Goal: Task Accomplishment & Management: Manage account settings

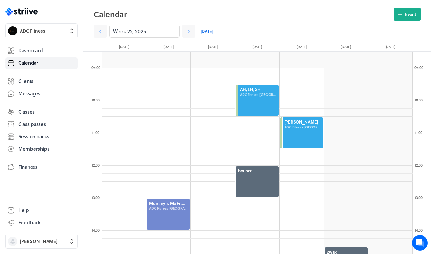
click at [205, 32] on link "[DATE]" at bounding box center [207, 31] width 13 height 13
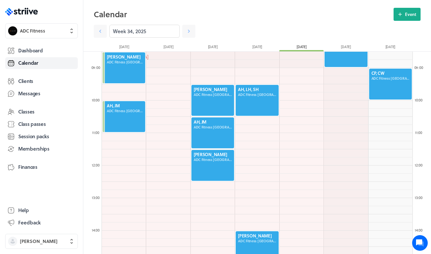
click at [204, 91] on div at bounding box center [213, 100] width 44 height 32
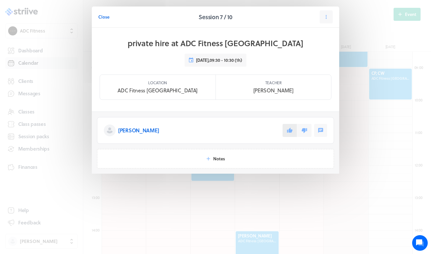
click at [288, 130] on icon at bounding box center [290, 131] width 6 height 6
click at [99, 13] on button "Close" at bounding box center [103, 16] width 11 height 13
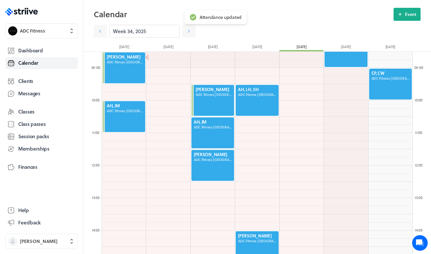
click at [200, 132] on div at bounding box center [213, 133] width 44 height 32
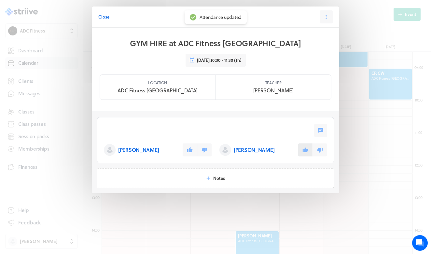
click at [303, 151] on icon at bounding box center [306, 150] width 6 height 6
click at [191, 150] on icon at bounding box center [190, 150] width 6 height 5
click at [104, 21] on button "Close" at bounding box center [103, 16] width 11 height 13
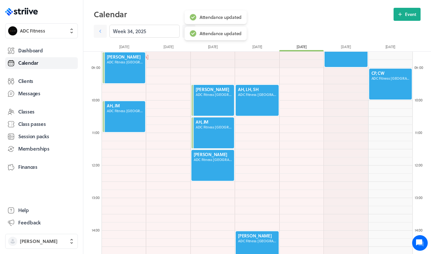
click at [216, 167] on div at bounding box center [213, 166] width 44 height 32
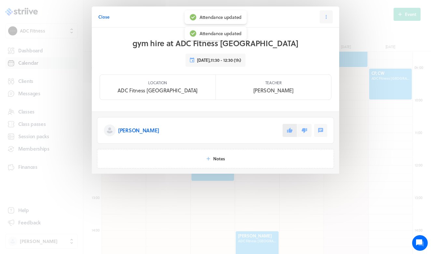
click at [293, 130] on icon at bounding box center [290, 131] width 6 height 6
click at [104, 14] on span "Close" at bounding box center [103, 17] width 11 height 6
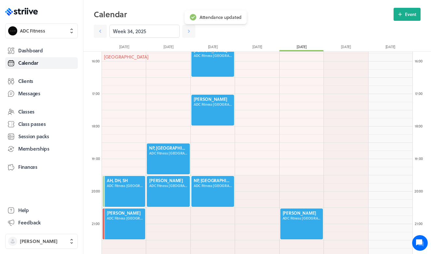
scroll to position [525, 0]
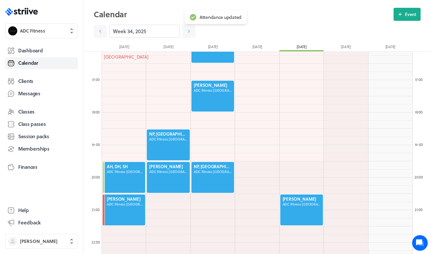
click at [166, 140] on div at bounding box center [168, 145] width 44 height 32
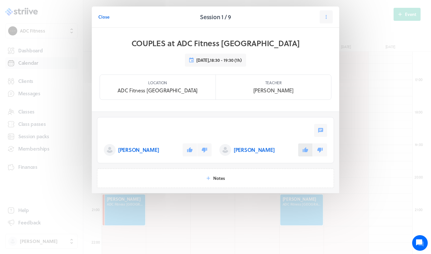
click at [308, 156] on button at bounding box center [305, 150] width 14 height 13
click at [189, 151] on icon at bounding box center [190, 150] width 6 height 5
click at [108, 19] on span "Close" at bounding box center [103, 17] width 11 height 6
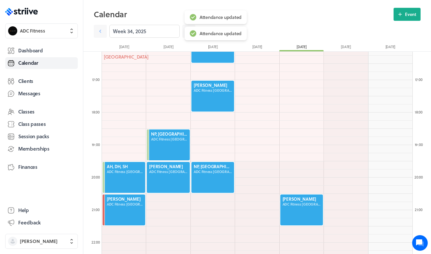
click at [155, 177] on div at bounding box center [168, 178] width 44 height 32
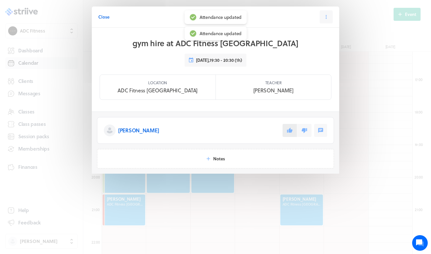
click at [291, 135] on button at bounding box center [290, 130] width 14 height 13
click at [98, 19] on span "Close" at bounding box center [103, 17] width 11 height 6
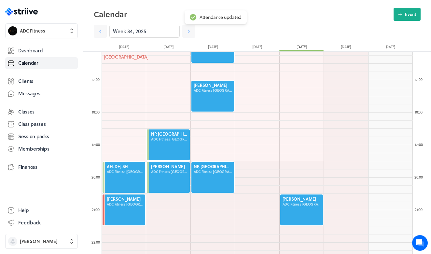
click at [200, 179] on div at bounding box center [213, 178] width 44 height 32
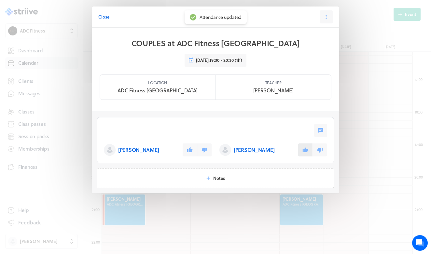
click at [307, 151] on icon at bounding box center [306, 150] width 6 height 5
click at [194, 148] on button at bounding box center [190, 150] width 14 height 13
click at [109, 18] on span "Close" at bounding box center [103, 17] width 11 height 6
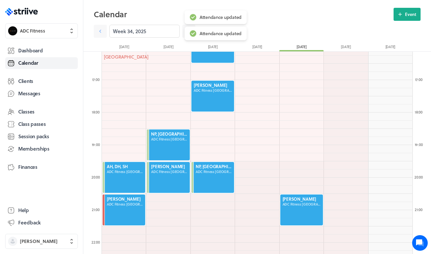
click at [216, 98] on div at bounding box center [213, 96] width 44 height 32
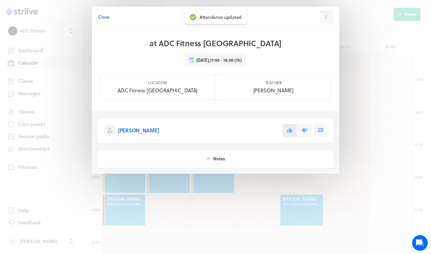
click at [291, 131] on icon at bounding box center [290, 130] width 6 height 5
click at [99, 17] on span "Close" at bounding box center [103, 17] width 11 height 6
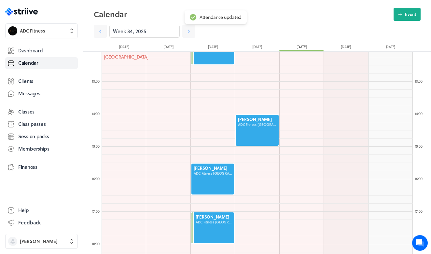
scroll to position [380, 0]
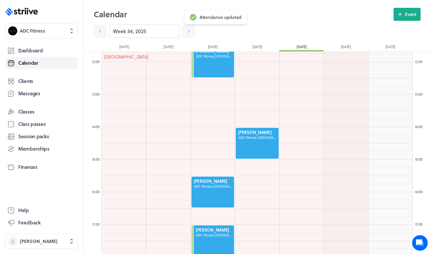
click at [208, 197] on div at bounding box center [213, 192] width 44 height 32
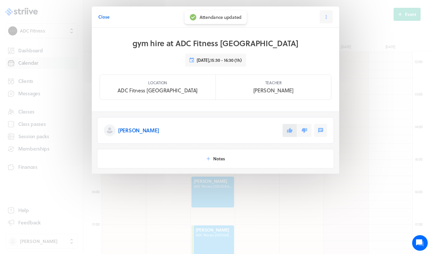
click at [292, 131] on icon at bounding box center [290, 130] width 6 height 5
click at [106, 17] on span "Close" at bounding box center [103, 17] width 11 height 6
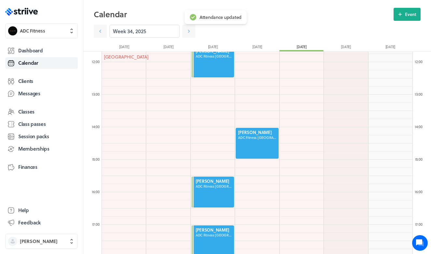
click at [260, 142] on div at bounding box center [257, 143] width 44 height 32
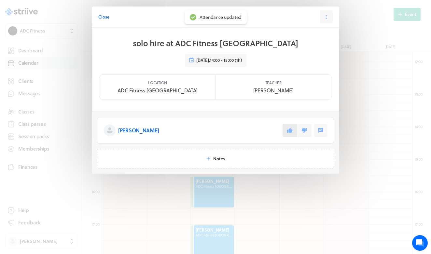
click at [291, 132] on icon at bounding box center [290, 130] width 6 height 5
click at [107, 20] on span "Close" at bounding box center [103, 17] width 11 height 6
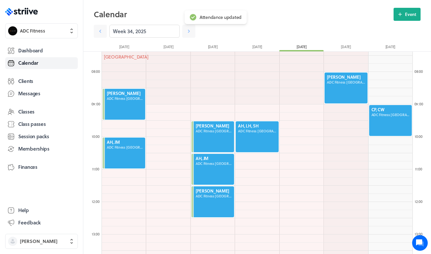
scroll to position [240, 0]
click at [259, 139] on div at bounding box center [257, 137] width 44 height 32
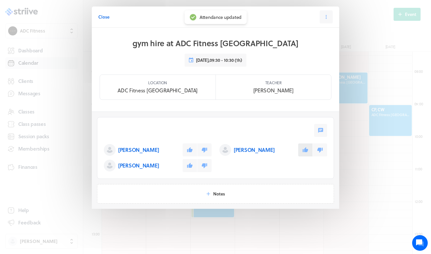
click at [304, 150] on icon at bounding box center [306, 150] width 6 height 6
click at [190, 149] on icon at bounding box center [190, 150] width 6 height 5
click at [193, 167] on button at bounding box center [190, 165] width 14 height 13
click at [103, 18] on span "Close" at bounding box center [103, 17] width 11 height 6
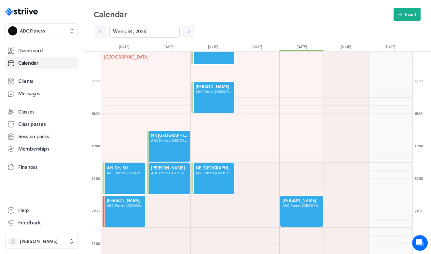
scroll to position [553, 0]
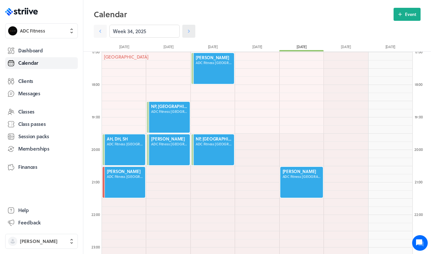
click at [186, 36] on link at bounding box center [188, 31] width 13 height 13
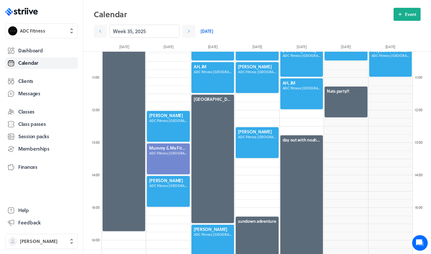
scroll to position [334, 0]
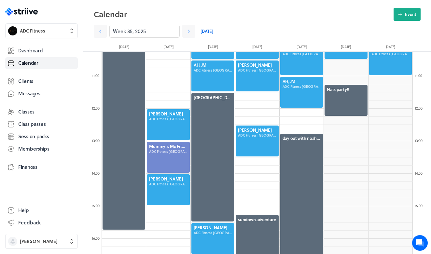
click at [207, 30] on link "[DATE]" at bounding box center [207, 31] width 13 height 13
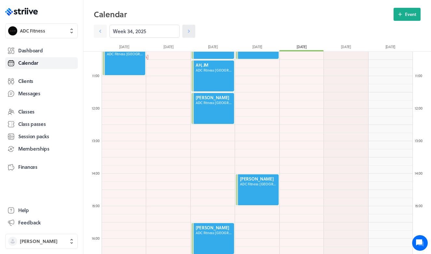
click at [187, 31] on icon at bounding box center [189, 31] width 7 height 7
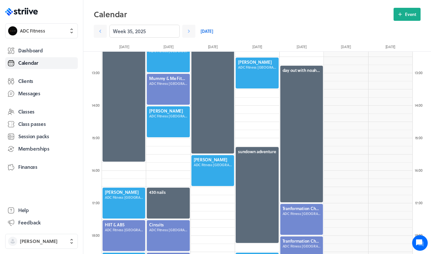
scroll to position [389, 0]
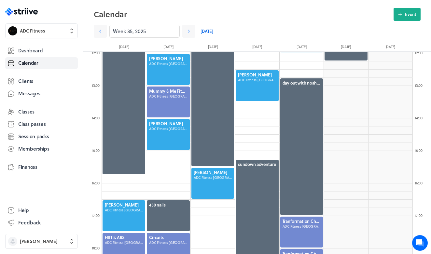
click at [298, 154] on div at bounding box center [302, 147] width 44 height 138
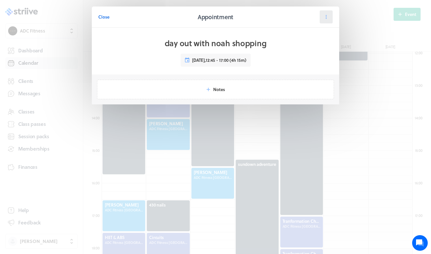
click at [323, 17] on button at bounding box center [326, 16] width 13 height 13
click at [312, 40] on button "Reschedule" at bounding box center [310, 45] width 43 height 12
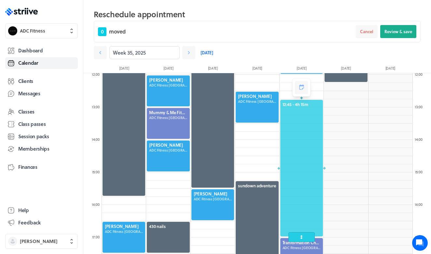
scroll to position [390, 0]
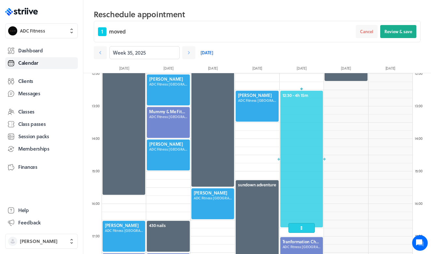
drag, startPoint x: 300, startPoint y: 231, endPoint x: 300, endPoint y: 212, distance: 18.9
click at [300, 212] on div "12:30 - 4h 15m" at bounding box center [302, 159] width 44 height 138
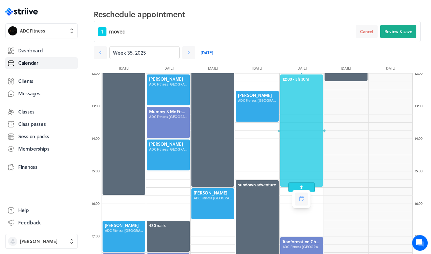
drag, startPoint x: 300, startPoint y: 212, endPoint x: 300, endPoint y: 184, distance: 28.0
click at [300, 184] on span at bounding box center [302, 188] width 26 height 10
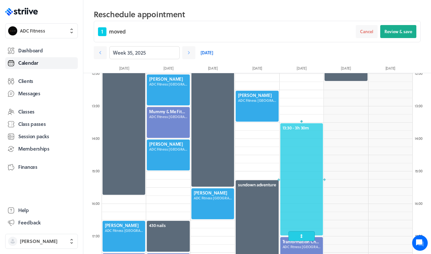
drag, startPoint x: 304, startPoint y: 113, endPoint x: 301, endPoint y: 168, distance: 54.8
click at [301, 168] on div at bounding box center [302, 180] width 44 height 114
click at [396, 36] on button "Review & save" at bounding box center [398, 31] width 36 height 13
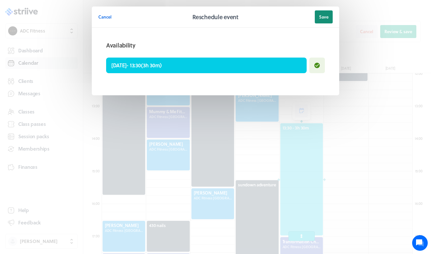
click at [322, 14] on button "Save" at bounding box center [324, 16] width 18 height 13
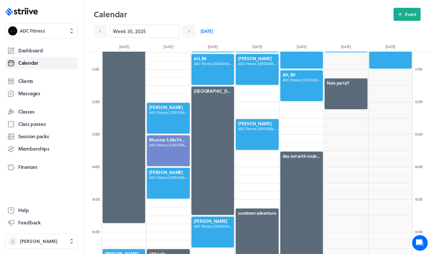
scroll to position [338, 0]
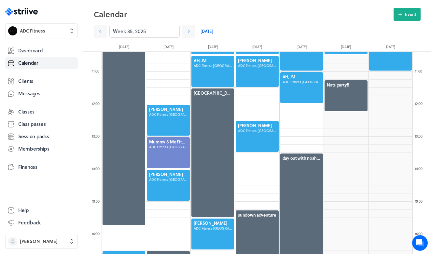
click at [255, 135] on div at bounding box center [257, 137] width 44 height 32
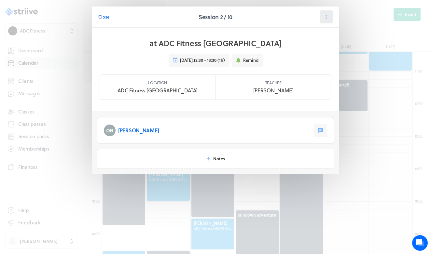
click at [330, 20] on button at bounding box center [326, 16] width 13 height 13
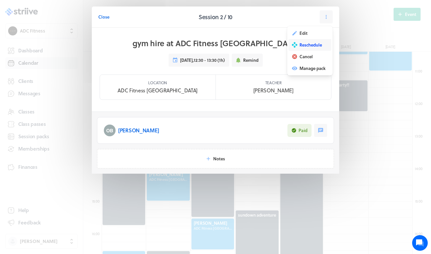
click at [318, 43] on span "Reschedule" at bounding box center [311, 45] width 22 height 6
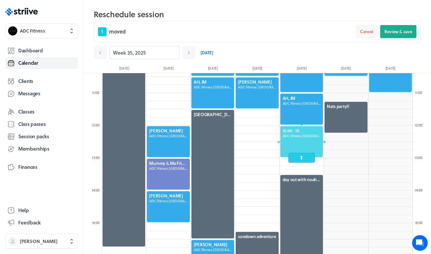
drag, startPoint x: 261, startPoint y: 155, endPoint x: 303, endPoint y: 139, distance: 45.0
click at [303, 139] on div at bounding box center [302, 142] width 44 height 32
click at [400, 33] on span "Review & save" at bounding box center [399, 32] width 28 height 6
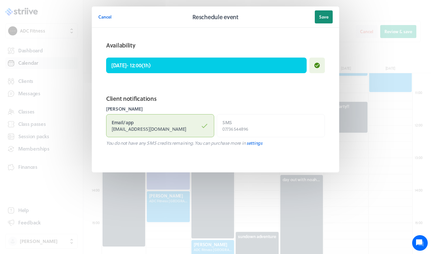
click at [316, 15] on button "Save" at bounding box center [324, 16] width 18 height 13
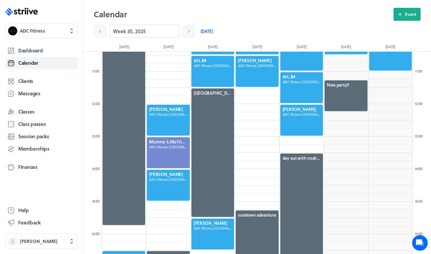
click at [204, 34] on link "[DATE]" at bounding box center [207, 31] width 13 height 13
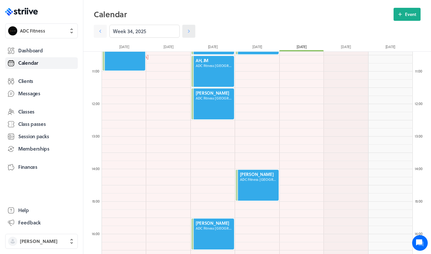
click at [191, 33] on icon at bounding box center [189, 31] width 7 height 7
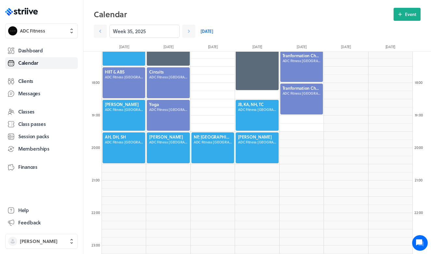
scroll to position [555, 0]
click at [186, 32] on icon at bounding box center [189, 31] width 7 height 7
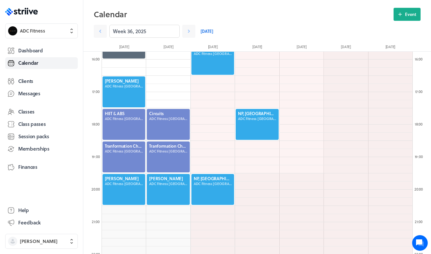
scroll to position [511, 0]
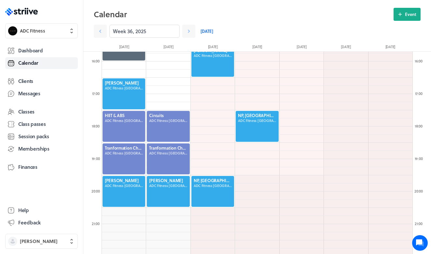
click at [248, 122] on div at bounding box center [257, 126] width 44 height 32
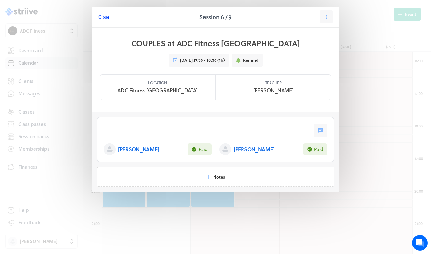
click at [100, 15] on span "Close" at bounding box center [103, 17] width 11 height 6
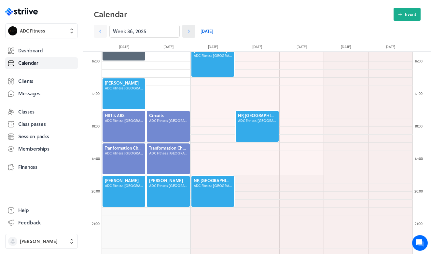
click at [186, 31] on icon at bounding box center [189, 31] width 7 height 7
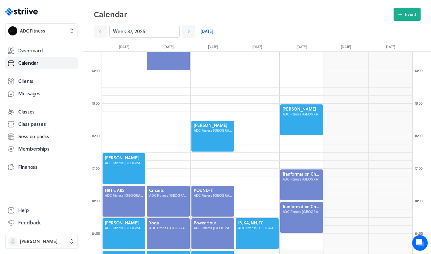
scroll to position [524, 0]
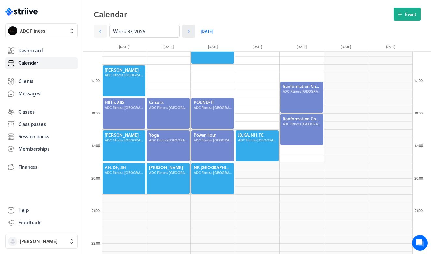
click at [192, 31] on link at bounding box center [188, 31] width 13 height 13
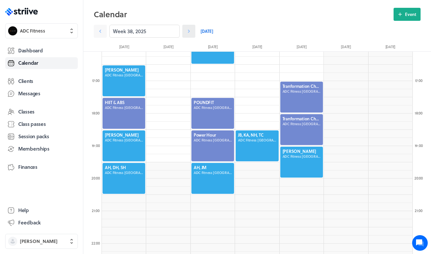
click at [192, 31] on link at bounding box center [188, 31] width 13 height 13
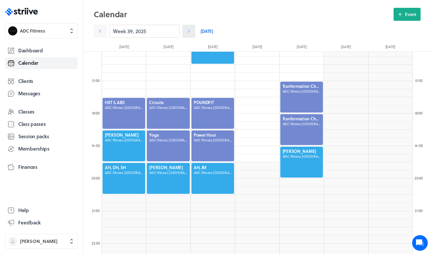
click at [192, 31] on link at bounding box center [188, 31] width 13 height 13
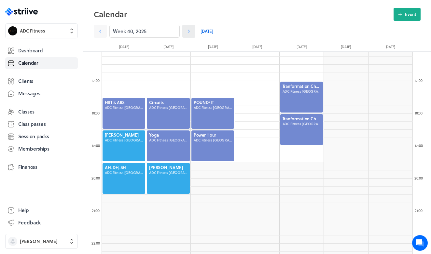
click at [192, 31] on link at bounding box center [188, 31] width 13 height 13
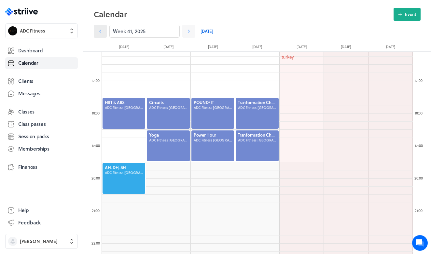
click at [101, 30] on icon at bounding box center [100, 31] width 7 height 7
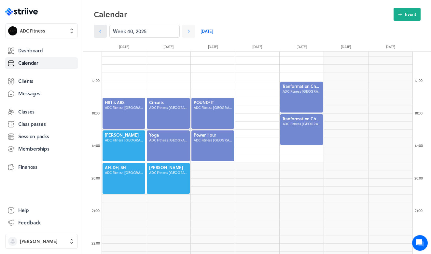
click at [101, 30] on icon at bounding box center [100, 31] width 7 height 7
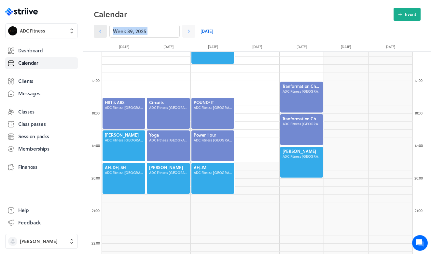
click at [101, 30] on icon at bounding box center [100, 31] width 7 height 7
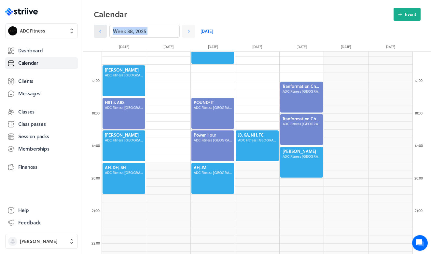
click at [101, 30] on icon at bounding box center [100, 31] width 7 height 7
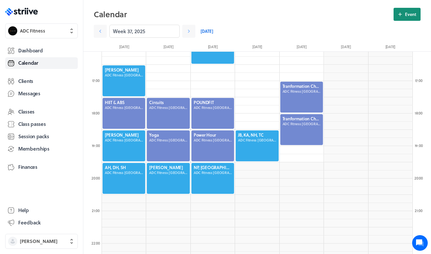
click at [408, 18] on button "Event" at bounding box center [407, 14] width 27 height 13
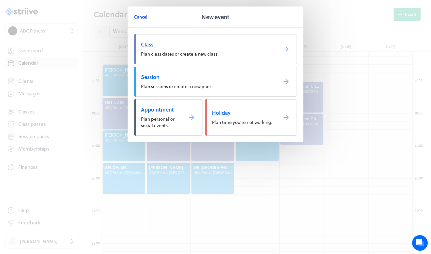
click at [136, 18] on span "Cancel" at bounding box center [140, 17] width 13 height 6
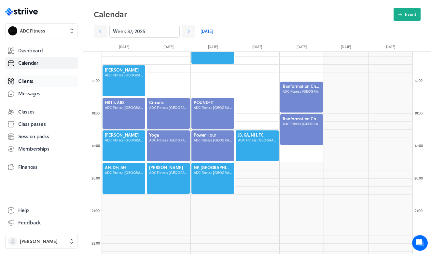
click at [24, 82] on span "Clients" at bounding box center [25, 81] width 15 height 7
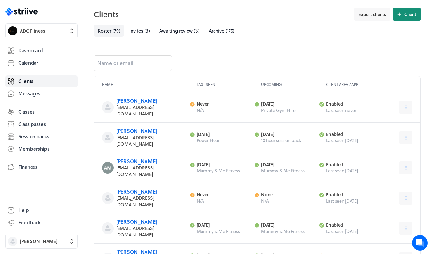
click at [413, 17] on span "Client" at bounding box center [411, 14] width 12 height 6
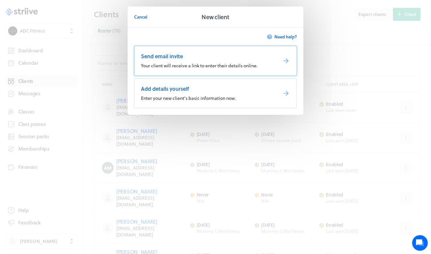
click at [165, 65] on span "Your client will receive a link to enter their details online." at bounding box center [199, 65] width 117 height 7
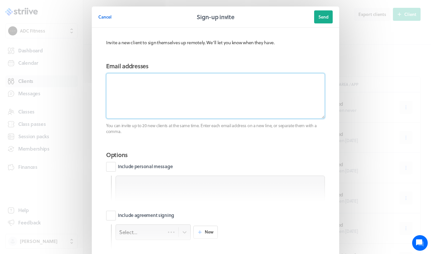
click at [153, 94] on textarea at bounding box center [215, 96] width 219 height 46
paste textarea "Vickybright11@gmail.com"
type textarea "Vickybright11@gmail.com"
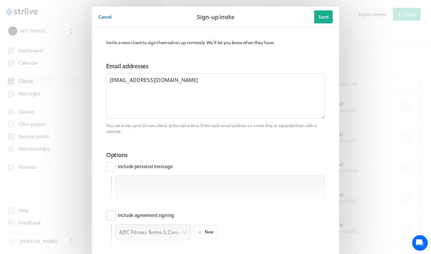
click at [107, 218] on label "Include agreement signing" at bounding box center [140, 216] width 68 height 10
click at [0, 0] on input "Include agreement signing" at bounding box center [0, 0] width 0 height 0
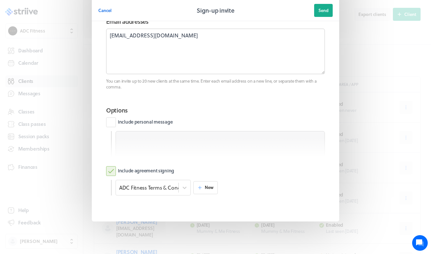
scroll to position [44, 0]
click at [325, 3] on header "Cancel Sign-up invite Send" at bounding box center [216, 10] width 248 height 21
click at [325, 11] on span "Send" at bounding box center [324, 10] width 10 height 6
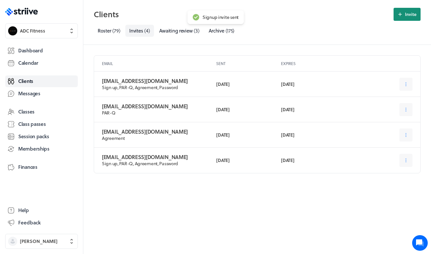
click at [400, 16] on icon at bounding box center [400, 14] width 6 height 6
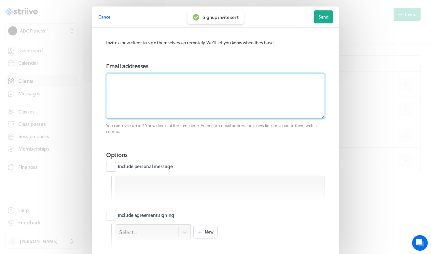
click at [186, 91] on textarea at bounding box center [215, 96] width 219 height 46
paste textarea "Jnbutton2205@gmail.com"
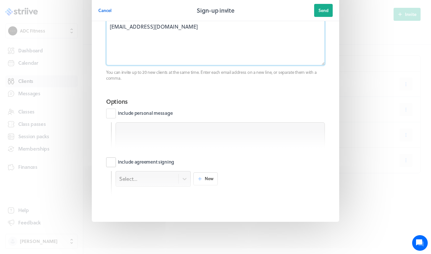
type textarea "Jnbutton2205@gmail.com"
click at [114, 158] on label "Include agreement signing" at bounding box center [140, 163] width 68 height 10
click at [0, 0] on input "Include agreement signing" at bounding box center [0, 0] width 0 height 0
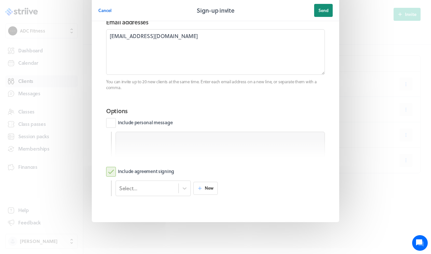
click at [322, 14] on button "Send" at bounding box center [323, 10] width 19 height 13
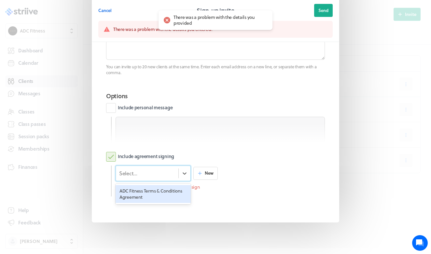
click at [136, 174] on div "Select..." at bounding box center [128, 173] width 18 height 7
click at [135, 190] on div "ADC Fitness Terms & Conditions Agreement" at bounding box center [153, 194] width 75 height 18
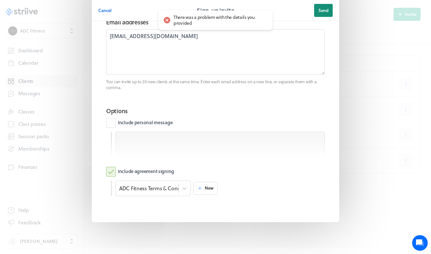
click at [323, 10] on span "Send" at bounding box center [324, 10] width 10 height 6
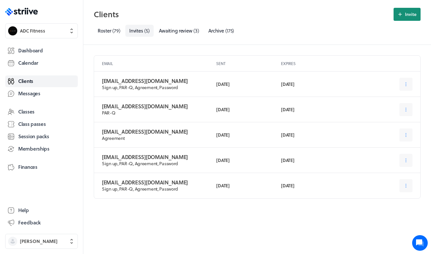
click at [406, 12] on span "Invite" at bounding box center [410, 14] width 11 height 6
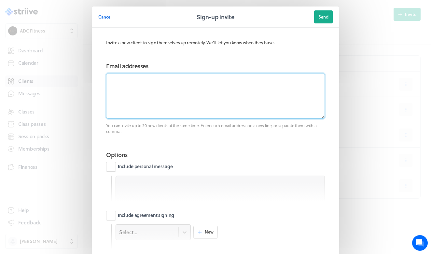
click at [141, 103] on textarea at bounding box center [215, 96] width 219 height 46
paste textarea "Laurenwatts30@googlemail.com"
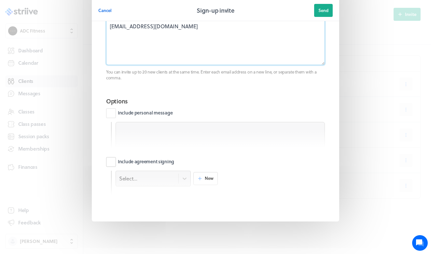
type textarea "Laurenwatts30@googlemail.com"
click at [108, 160] on label "Include agreement signing" at bounding box center [140, 163] width 68 height 10
click at [0, 0] on input "Include agreement signing" at bounding box center [0, 0] width 0 height 0
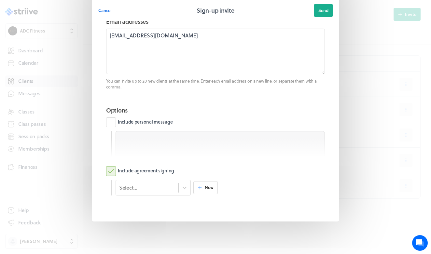
click at [140, 189] on fieldset "Options Include personal message Include agreement signing Select... New" at bounding box center [215, 158] width 235 height 115
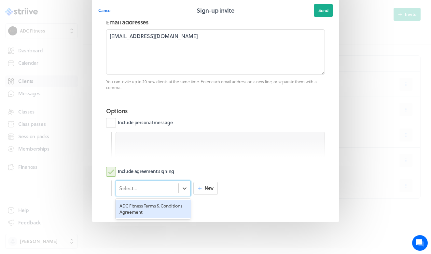
click at [148, 184] on div "Select..." at bounding box center [147, 188] width 63 height 8
click at [138, 205] on div "ADC Fitness Terms & Conditions Agreement" at bounding box center [153, 209] width 75 height 18
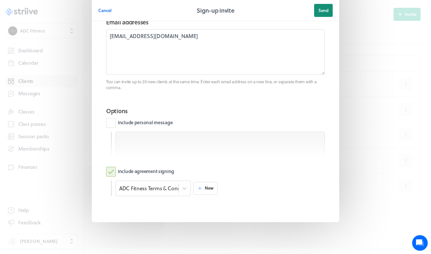
click at [324, 14] on button "Send" at bounding box center [323, 10] width 19 height 13
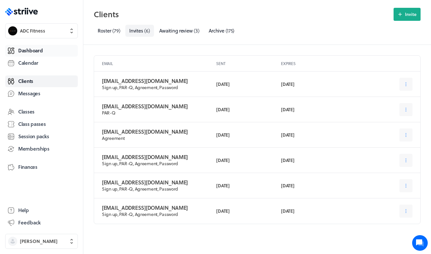
click at [41, 47] on span "Dashboard" at bounding box center [30, 50] width 24 height 7
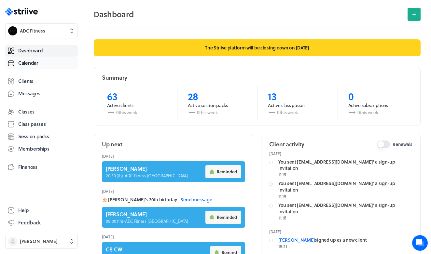
click at [33, 64] on span "Calendar" at bounding box center [28, 63] width 20 height 7
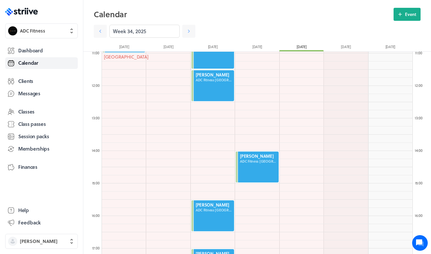
scroll to position [384, 0]
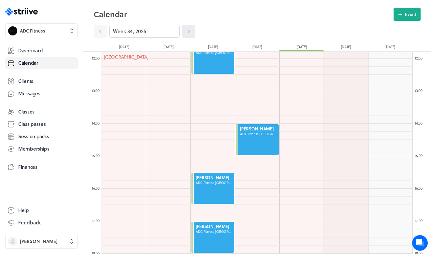
click at [186, 31] on icon at bounding box center [189, 31] width 7 height 7
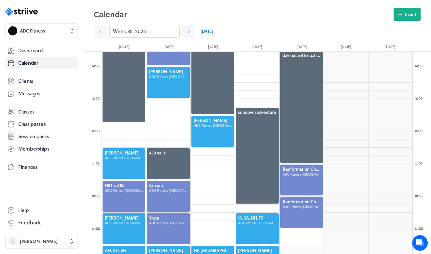
scroll to position [550, 0]
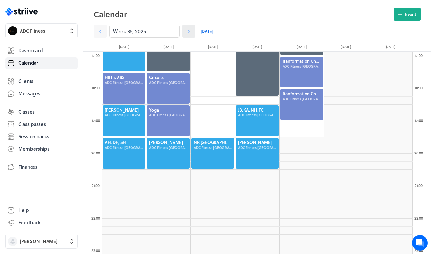
click at [191, 32] on icon at bounding box center [189, 31] width 7 height 7
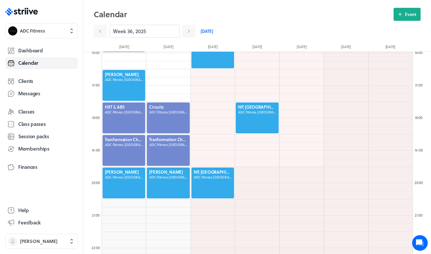
scroll to position [517, 0]
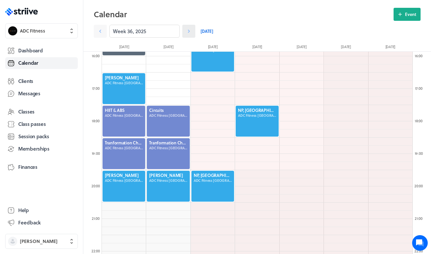
click at [190, 28] on icon at bounding box center [189, 31] width 7 height 7
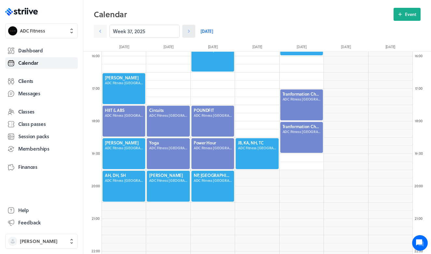
click at [190, 28] on icon at bounding box center [189, 31] width 7 height 7
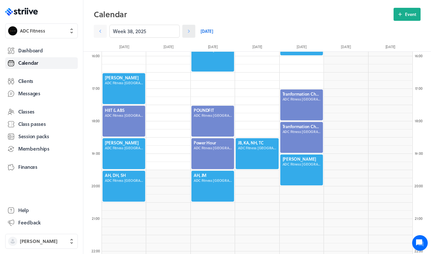
click at [190, 28] on icon at bounding box center [189, 31] width 7 height 7
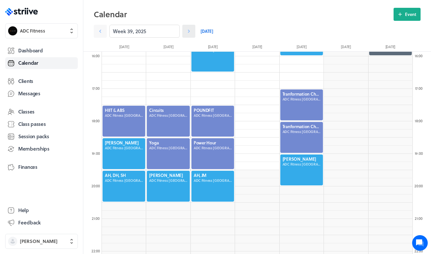
click at [190, 28] on icon at bounding box center [189, 31] width 7 height 7
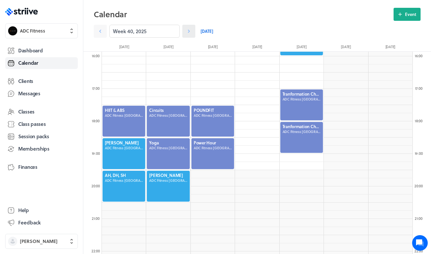
click at [190, 28] on icon at bounding box center [189, 31] width 7 height 7
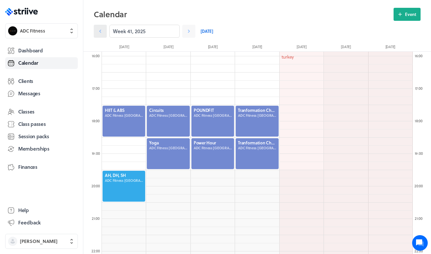
click at [98, 35] on link at bounding box center [100, 31] width 13 height 13
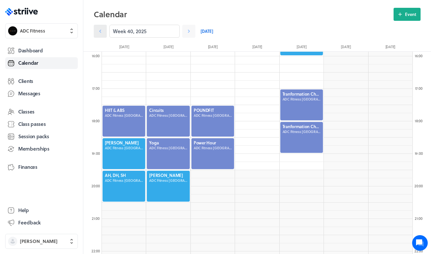
click at [100, 30] on icon at bounding box center [100, 31] width 7 height 7
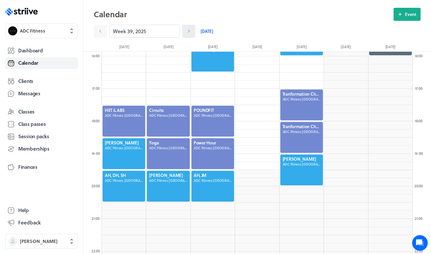
click at [191, 33] on icon at bounding box center [189, 31] width 7 height 7
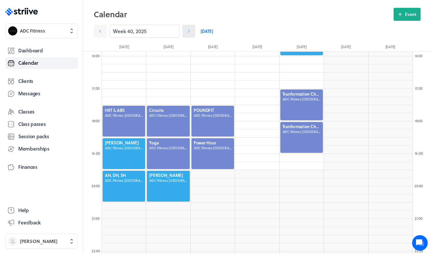
click at [191, 33] on icon at bounding box center [189, 31] width 7 height 7
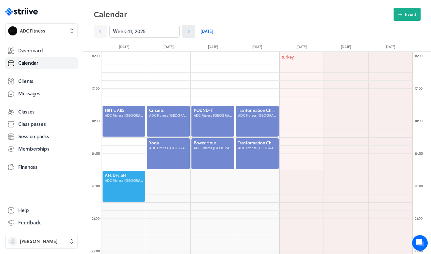
click at [191, 33] on icon at bounding box center [189, 31] width 7 height 7
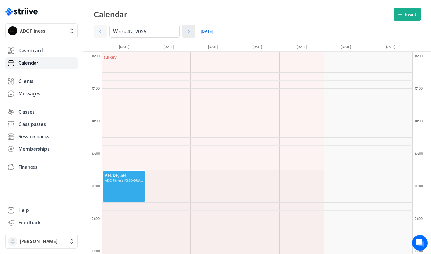
click at [191, 33] on icon at bounding box center [189, 31] width 7 height 7
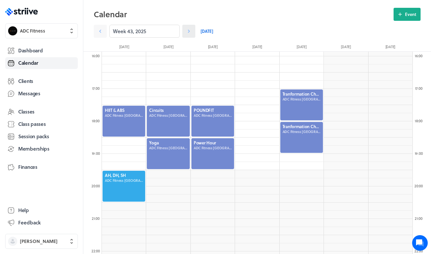
click at [191, 33] on icon at bounding box center [189, 31] width 7 height 7
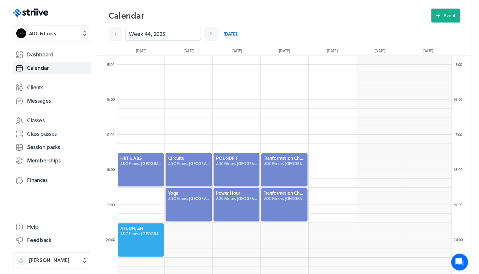
scroll to position [481, 0]
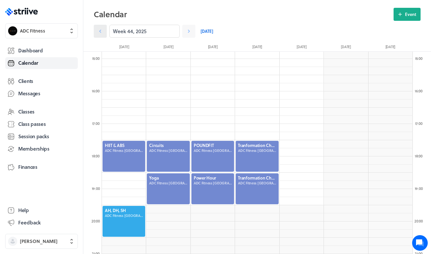
click at [101, 33] on icon at bounding box center [100, 31] width 7 height 7
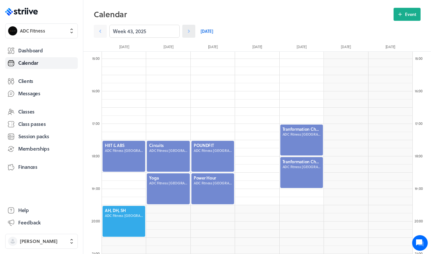
click at [192, 30] on icon at bounding box center [189, 31] width 7 height 7
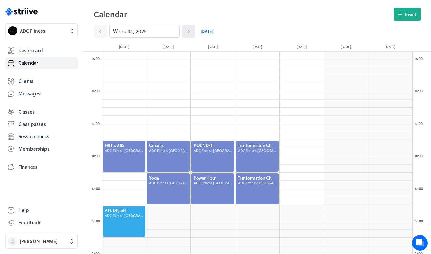
click at [192, 30] on icon at bounding box center [189, 31] width 7 height 7
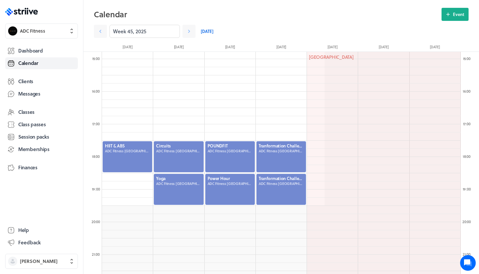
scroll to position [782, 359]
click at [35, 84] on link "Clients" at bounding box center [41, 82] width 73 height 12
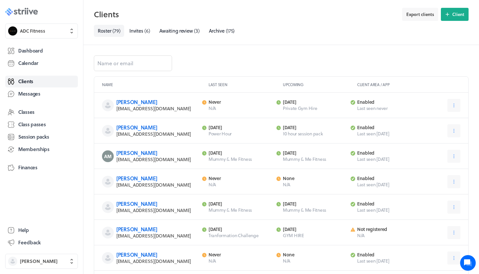
click at [28, 9] on icon ".st0{fill:#006BFF;} .st1{fill:#0A121C;} .st2{fill:url(#SVGID_1_);} .st3{fill:ur…" at bounding box center [21, 12] width 33 height 8
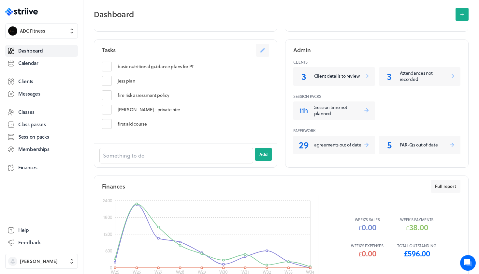
scroll to position [265, 0]
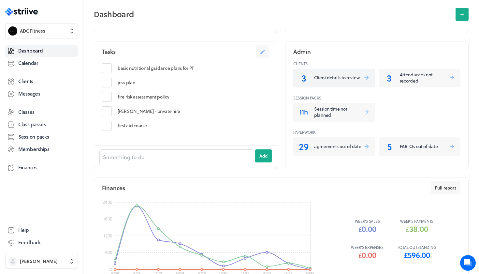
click at [351, 81] on link "3 Client details to review" at bounding box center [334, 78] width 82 height 19
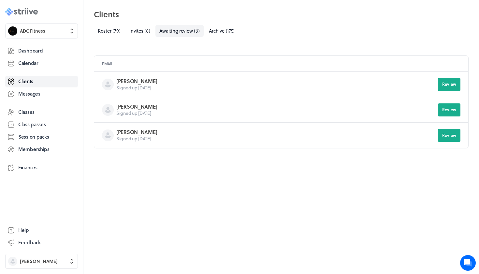
click at [18, 13] on icon ".st0{fill:#006BFF;} .st1{fill:#0A121C;} .st2{fill:url(#SVGID_1_);} .st3{fill:ur…" at bounding box center [21, 12] width 33 height 8
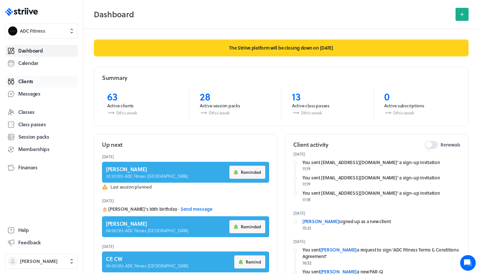
click at [36, 78] on link "Clients" at bounding box center [41, 82] width 73 height 12
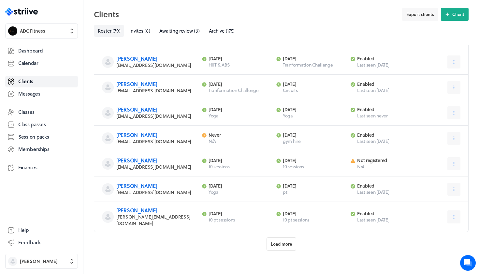
scroll to position [632, 0]
click at [137, 36] on link "Invites ( 6 )" at bounding box center [139, 31] width 28 height 12
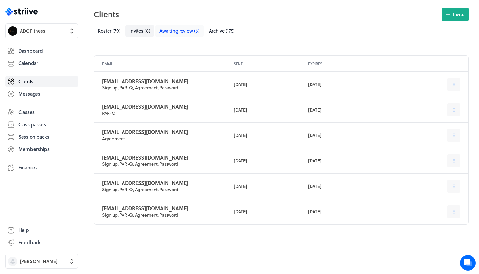
click at [173, 30] on span "Awaiting review" at bounding box center [176, 30] width 34 height 7
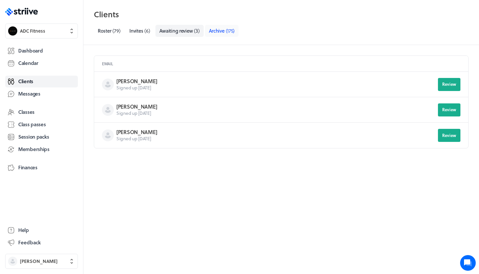
click at [231, 31] on span "( 175 )" at bounding box center [230, 30] width 9 height 7
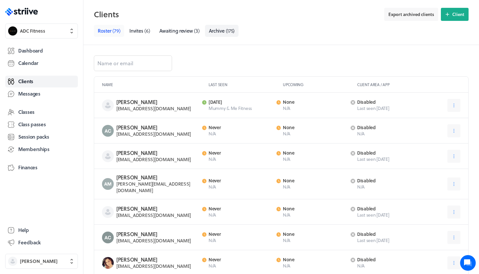
click at [108, 32] on span "Roster" at bounding box center [104, 30] width 13 height 7
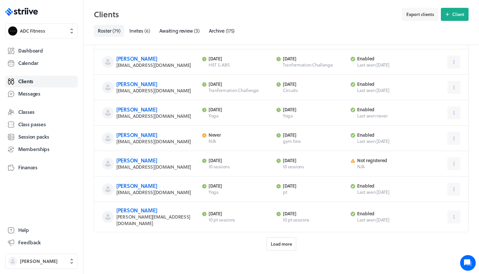
scroll to position [632, 0]
click at [280, 237] on button "Load more" at bounding box center [281, 243] width 30 height 13
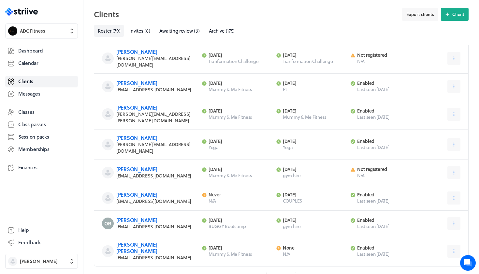
scroll to position [1395, 0]
click at [32, 11] on polygon at bounding box center [31, 12] width 5 height 5
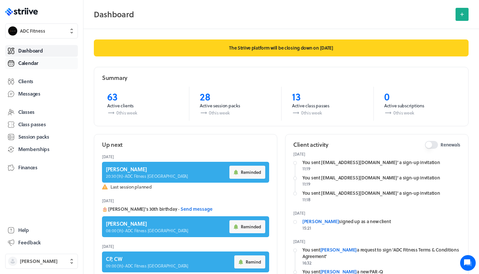
click at [36, 62] on span "Calendar" at bounding box center [28, 63] width 20 height 7
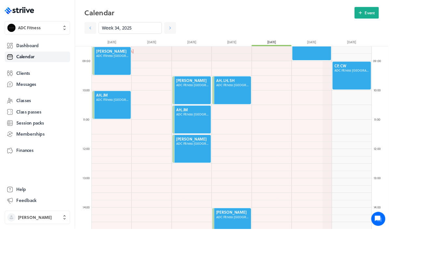
scroll to position [782, 311]
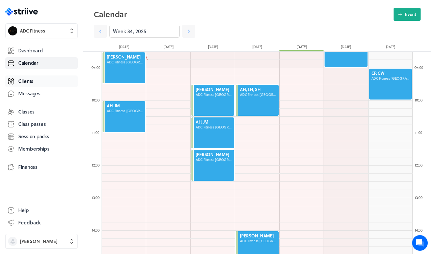
click at [33, 80] on span "Clients" at bounding box center [25, 81] width 15 height 7
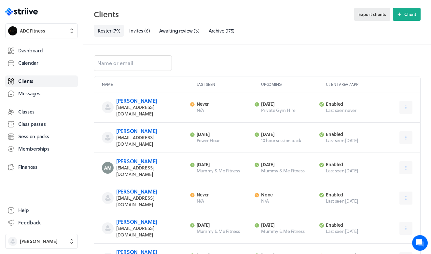
click at [372, 19] on button "Export clients" at bounding box center [372, 14] width 36 height 13
click at [31, 13] on polygon at bounding box center [31, 12] width 5 height 5
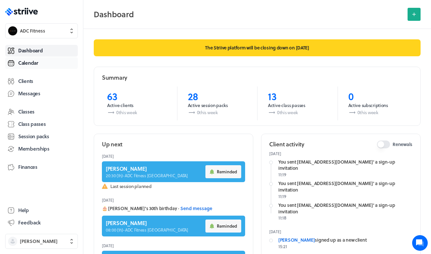
click at [27, 64] on span "Calendar" at bounding box center [28, 63] width 20 height 7
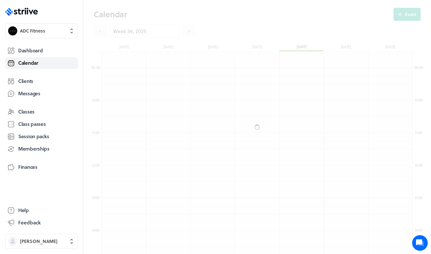
scroll to position [782, 311]
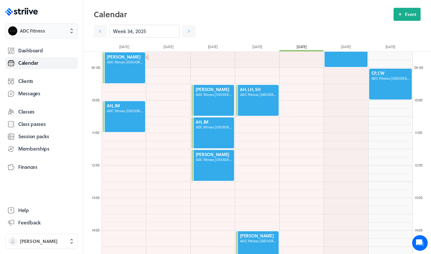
click at [18, 30] on button "ADC Fitness" at bounding box center [41, 30] width 73 height 15
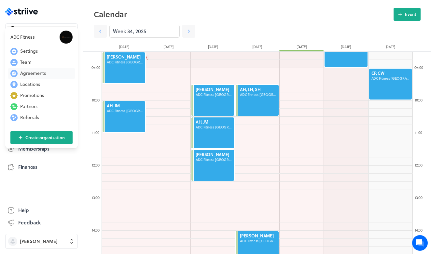
click at [33, 76] on span "Agreements" at bounding box center [33, 73] width 26 height 7
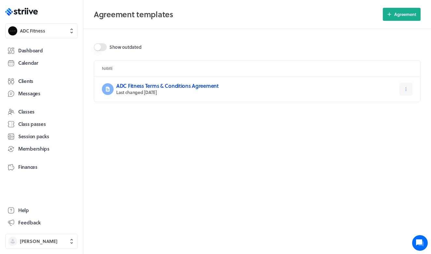
click at [168, 85] on link "ADC Fitness Terms & Conditions Agreement" at bounding box center [167, 85] width 103 height 7
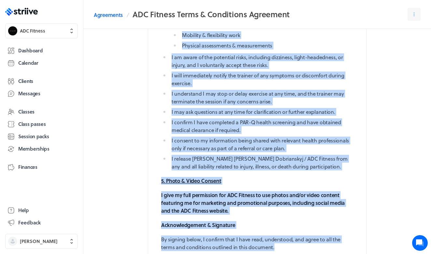
scroll to position [1255, 0]
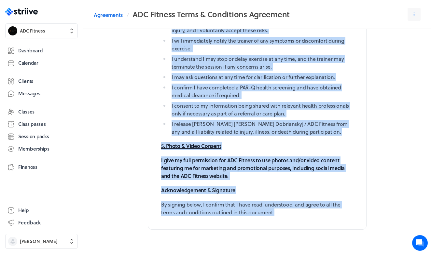
drag, startPoint x: 162, startPoint y: 73, endPoint x: 285, endPoint y: 222, distance: 193.5
copy div "ADC Fitness – Health & Fitness Terms and Conditions Congratulations on choosing…"
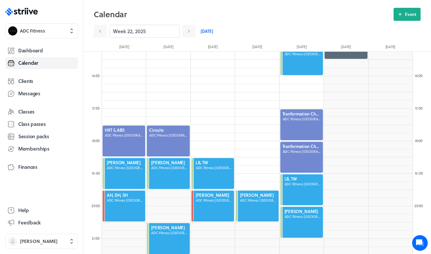
scroll to position [532, 0]
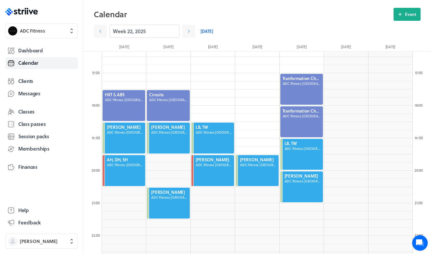
click at [210, 32] on link "[DATE]" at bounding box center [207, 31] width 13 height 13
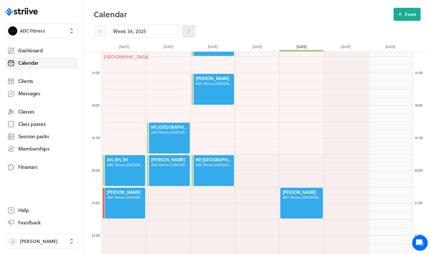
click at [192, 30] on icon at bounding box center [189, 31] width 7 height 7
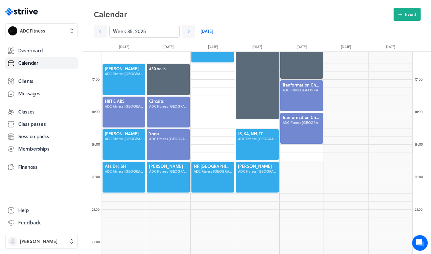
scroll to position [521, 0]
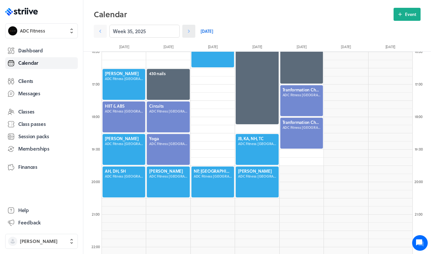
click at [191, 30] on icon at bounding box center [189, 31] width 7 height 7
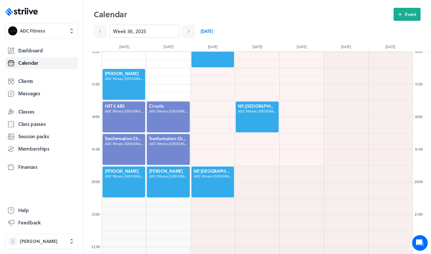
click at [208, 31] on link "[DATE]" at bounding box center [207, 31] width 13 height 13
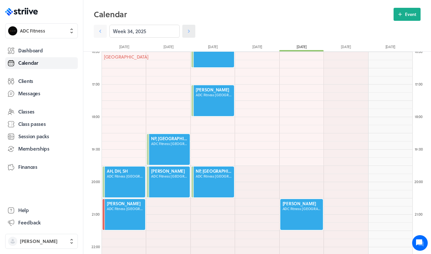
click at [186, 30] on icon at bounding box center [189, 31] width 7 height 7
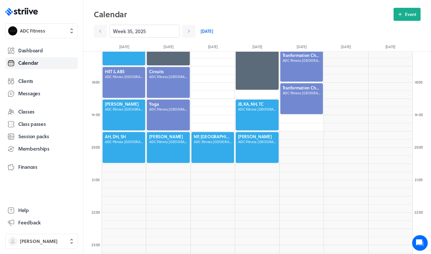
scroll to position [556, 0]
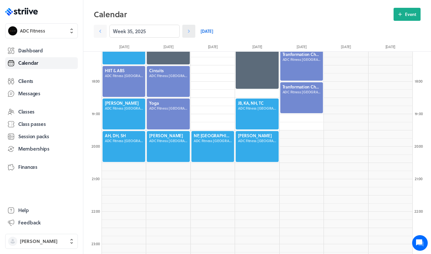
click at [194, 28] on link at bounding box center [188, 31] width 13 height 13
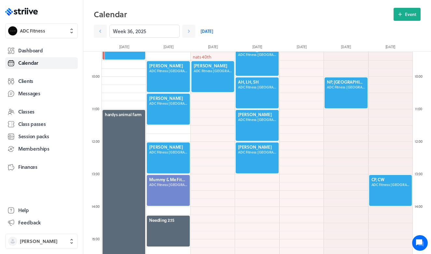
scroll to position [259, 0]
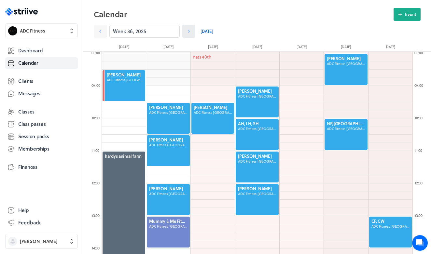
click at [189, 32] on icon at bounding box center [189, 31] width 7 height 7
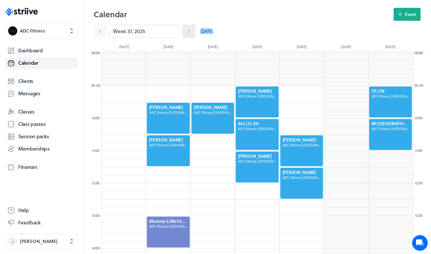
click at [189, 32] on icon at bounding box center [189, 31] width 7 height 7
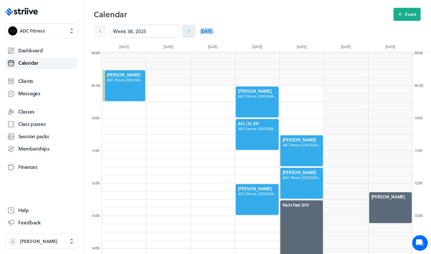
click at [190, 34] on icon at bounding box center [189, 31] width 7 height 7
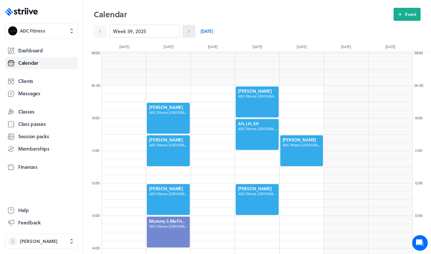
click at [190, 34] on icon at bounding box center [189, 31] width 7 height 7
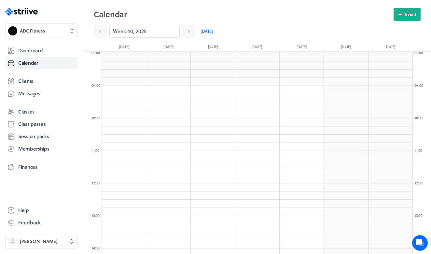
click at [209, 35] on link "[DATE]" at bounding box center [207, 31] width 13 height 13
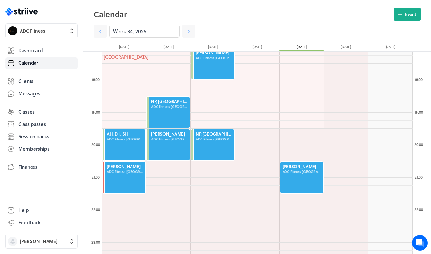
scroll to position [572, 0]
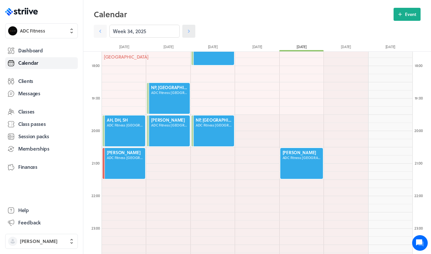
click at [182, 35] on link at bounding box center [188, 31] width 13 height 13
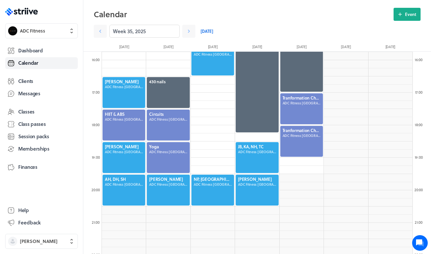
scroll to position [489, 0]
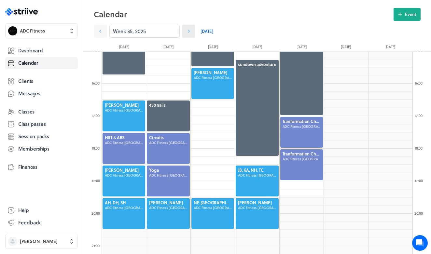
click at [190, 32] on icon at bounding box center [189, 31] width 7 height 7
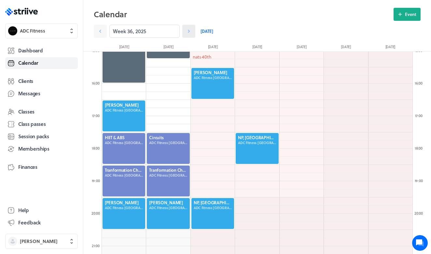
click at [188, 31] on icon at bounding box center [189, 31] width 7 height 7
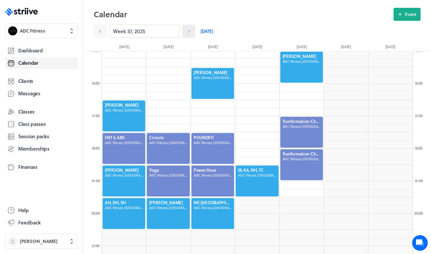
click at [190, 32] on icon at bounding box center [189, 31] width 7 height 7
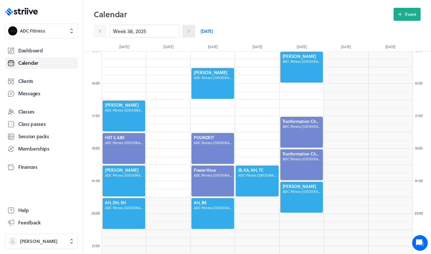
click at [189, 30] on icon at bounding box center [189, 31] width 2 height 3
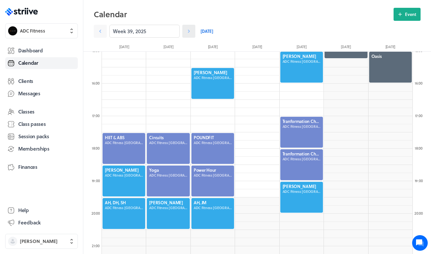
click at [193, 30] on link at bounding box center [188, 31] width 13 height 13
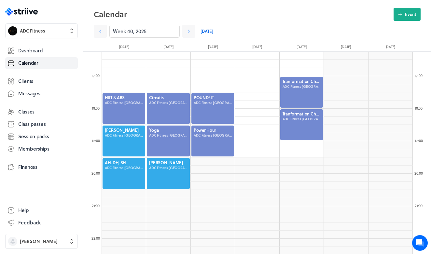
scroll to position [529, 0]
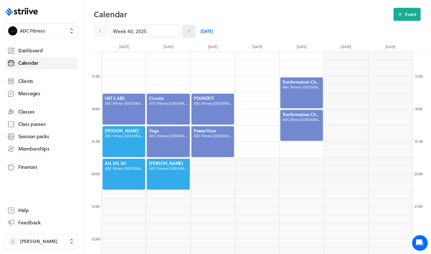
click at [188, 31] on icon at bounding box center [189, 31] width 7 height 7
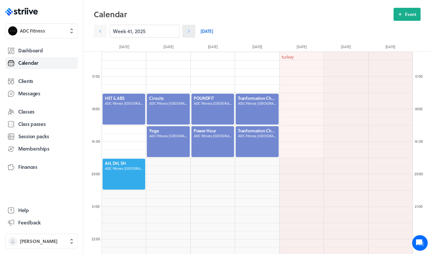
click at [188, 33] on icon at bounding box center [189, 31] width 7 height 7
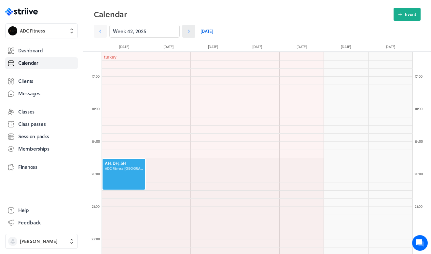
click at [188, 32] on icon at bounding box center [189, 31] width 7 height 7
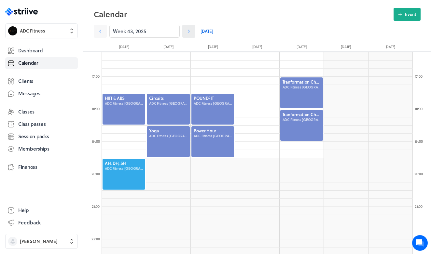
click at [188, 32] on icon at bounding box center [189, 31] width 7 height 7
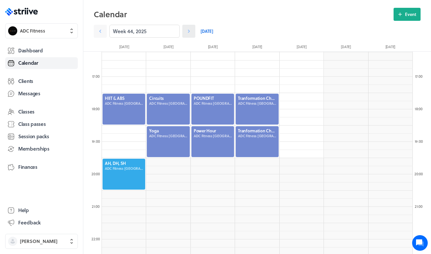
click at [189, 32] on icon at bounding box center [189, 31] width 7 height 7
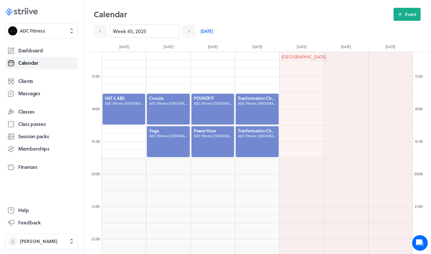
click at [27, 12] on rect at bounding box center [27, 12] width 1 height 5
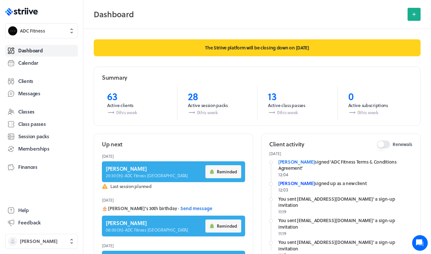
click at [299, 183] on link "[PERSON_NAME]" at bounding box center [297, 183] width 36 height 7
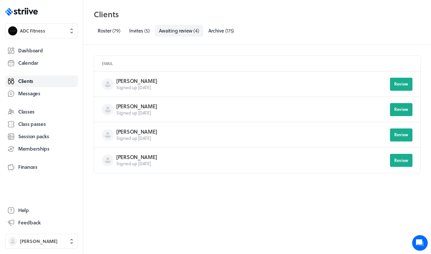
click at [403, 115] on button "Review" at bounding box center [401, 109] width 22 height 13
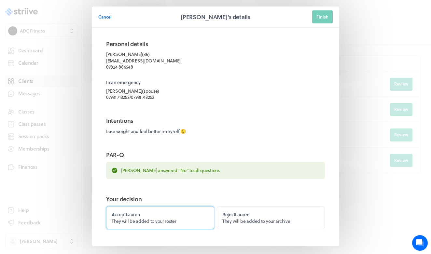
click at [169, 220] on span "They will be added to your roster" at bounding box center [144, 221] width 65 height 7
click at [0, 0] on input "Accept [PERSON_NAME] They will be added to your roster" at bounding box center [0, 0] width 0 height 0
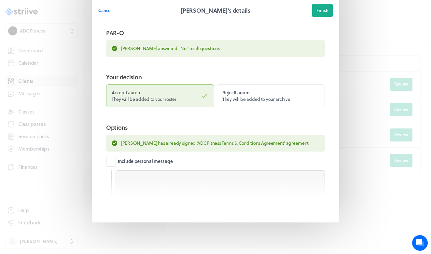
scroll to position [122, 0]
click at [336, 9] on header "Cancel [PERSON_NAME]'s details Finish" at bounding box center [216, 10] width 248 height 21
click at [327, 9] on span "Finish" at bounding box center [323, 10] width 12 height 6
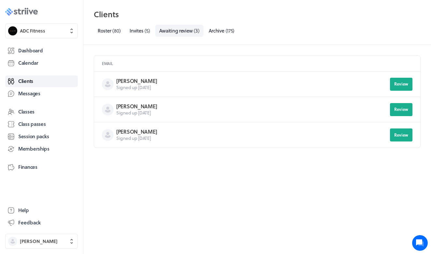
click at [20, 9] on icon at bounding box center [19, 12] width 3 height 6
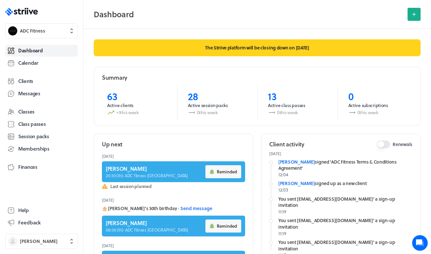
click at [31, 73] on div "Dashboard Calendar Clients Messages Classes Class passes Session packs Membersh…" at bounding box center [41, 120] width 73 height 153
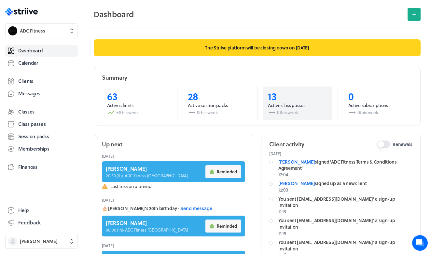
click at [272, 100] on p "13" at bounding box center [297, 97] width 59 height 12
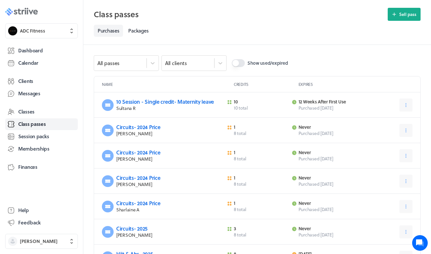
click at [21, 11] on icon ".st0{fill:#006BFF;} .st1{fill:#0A121C;} .st2{fill:url(#SVGID_1_);} .st3{fill:ur…" at bounding box center [21, 12] width 33 height 8
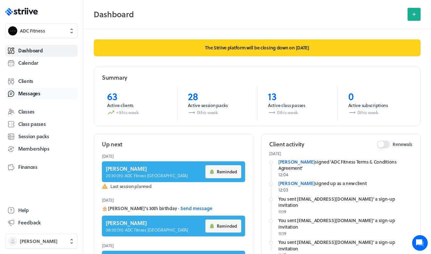
click at [32, 94] on span "Messages" at bounding box center [29, 93] width 22 height 7
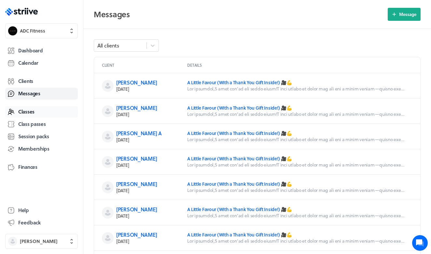
click at [38, 115] on link "Classes" at bounding box center [41, 112] width 73 height 12
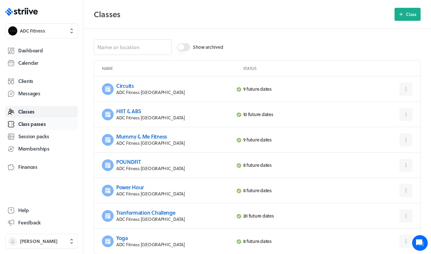
click at [42, 128] on link "Class passes" at bounding box center [41, 125] width 73 height 12
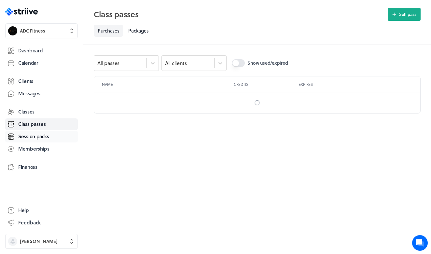
click at [48, 139] on span "Session packs" at bounding box center [33, 136] width 31 height 7
click at [50, 150] on link "Memberships" at bounding box center [41, 149] width 73 height 12
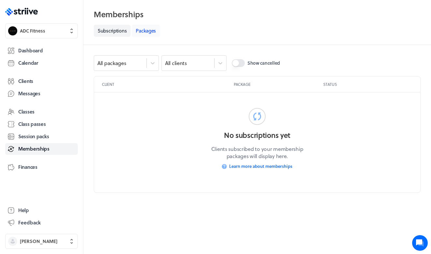
click at [146, 36] on link "Packages" at bounding box center [146, 31] width 28 height 12
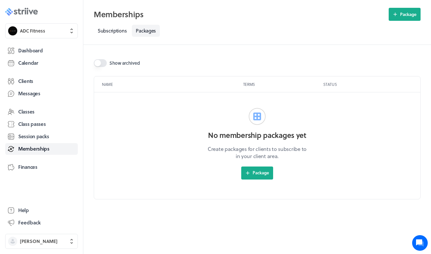
click at [40, 14] on link ".st0{fill:#006BFF;} .st1{fill:#0A121C;} .st2{fill:url(#SVGID_1_);} .st3{fill:ur…" at bounding box center [41, 12] width 83 height 8
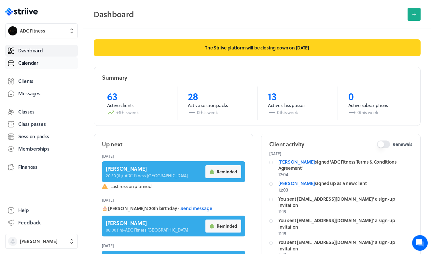
click at [32, 60] on span "Calendar" at bounding box center [28, 63] width 20 height 7
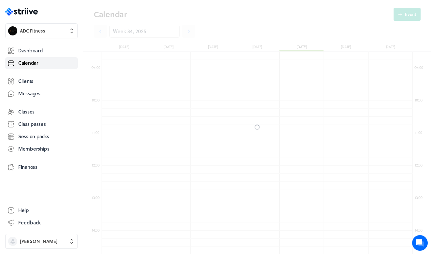
scroll to position [782, 311]
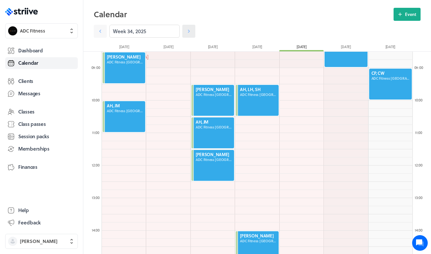
click at [191, 32] on icon at bounding box center [189, 31] width 7 height 7
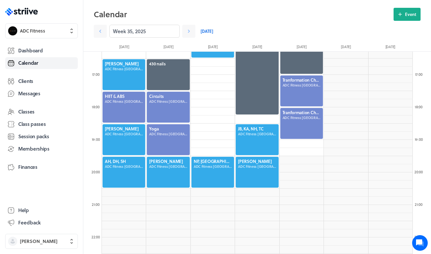
scroll to position [533, 0]
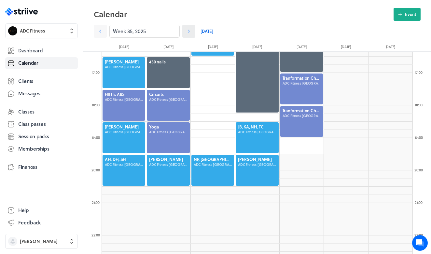
click at [187, 35] on link at bounding box center [188, 31] width 13 height 13
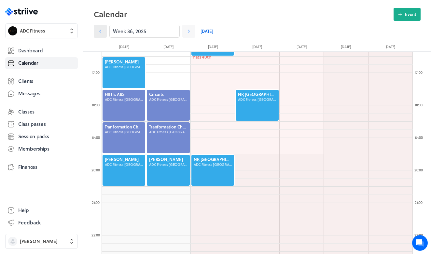
click at [103, 31] on icon at bounding box center [100, 31] width 7 height 7
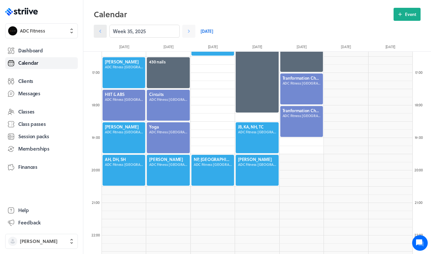
click at [103, 31] on icon at bounding box center [100, 31] width 7 height 7
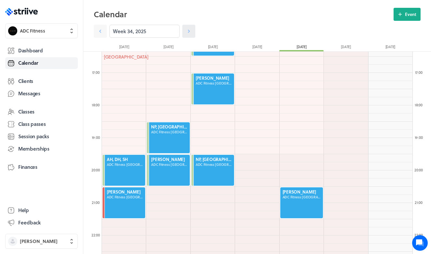
click at [188, 34] on icon at bounding box center [189, 31] width 7 height 7
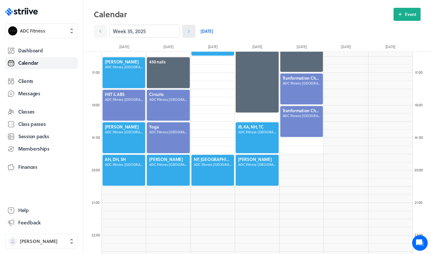
click at [188, 36] on link at bounding box center [188, 31] width 13 height 13
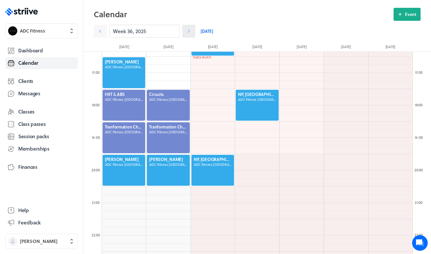
click at [188, 36] on link at bounding box center [188, 31] width 13 height 13
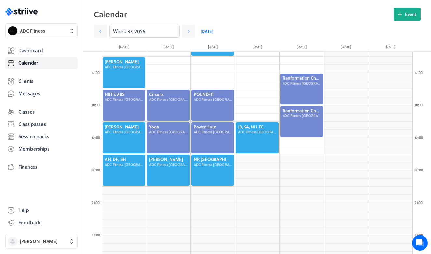
click at [109, 33] on div "Week 37, 2025" at bounding box center [145, 31] width 102 height 13
click at [104, 34] on link at bounding box center [100, 31] width 13 height 13
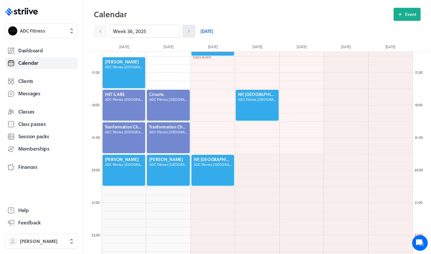
click at [186, 32] on icon at bounding box center [189, 31] width 7 height 7
